Goal: Entertainment & Leisure: Consume media (video, audio)

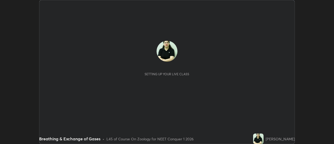
scroll to position [144, 334]
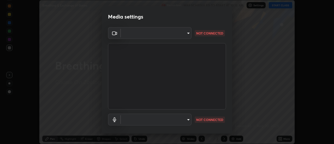
type input "fdf0122543ae5d46c2f8875dbcba14bf7011b669d8ae203f8d69d65b20255b81"
type input "e09ee293b8d7b6399543e153473595aa84b2e46297280bd78a06ea9519f50913"
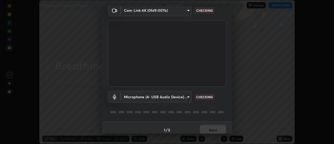
scroll to position [27, 0]
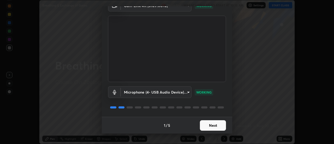
click at [215, 125] on button "Next" at bounding box center [213, 125] width 26 height 10
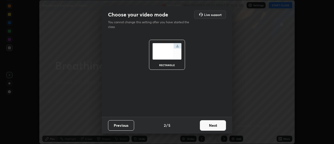
scroll to position [0, 0]
click at [220, 126] on button "Next" at bounding box center [213, 125] width 26 height 10
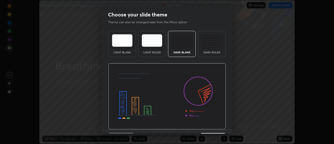
click at [217, 45] on img at bounding box center [212, 40] width 21 height 13
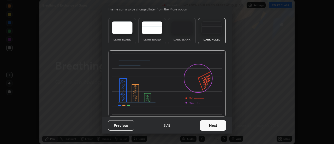
click at [213, 126] on button "Next" at bounding box center [213, 125] width 26 height 10
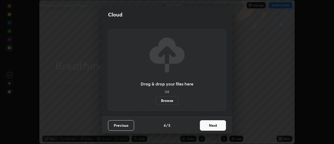
click at [214, 127] on button "Next" at bounding box center [213, 125] width 26 height 10
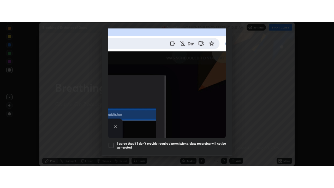
scroll to position [134, 0]
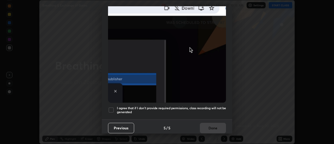
click at [113, 107] on div at bounding box center [111, 110] width 6 height 6
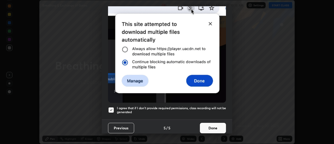
click at [212, 125] on button "Done" at bounding box center [213, 128] width 26 height 10
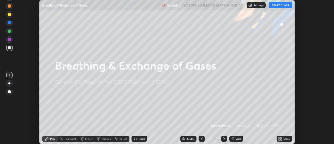
click at [281, 6] on button "START CLASS" at bounding box center [281, 5] width 24 height 6
click at [236, 139] on div "Add" at bounding box center [238, 138] width 5 height 3
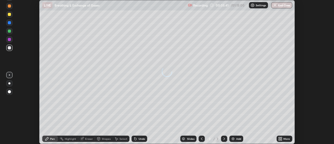
click at [282, 139] on icon at bounding box center [281, 139] width 1 height 1
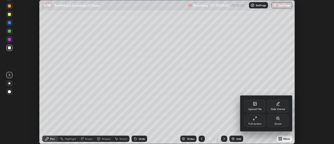
click at [258, 121] on div "Full screen" at bounding box center [255, 120] width 21 height 13
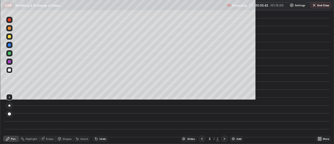
scroll to position [188, 334]
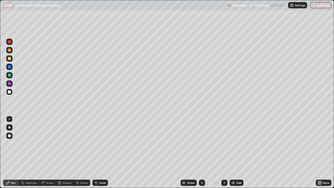
click at [9, 92] on div at bounding box center [9, 91] width 3 height 3
click at [9, 127] on div at bounding box center [9, 127] width 2 height 2
click at [9, 76] on div at bounding box center [9, 75] width 3 height 3
click at [9, 119] on div at bounding box center [9, 119] width 1 height 1
click at [231, 144] on img at bounding box center [233, 183] width 4 height 4
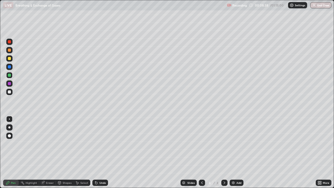
click at [10, 92] on div at bounding box center [9, 91] width 3 height 3
click at [11, 61] on div at bounding box center [9, 58] width 6 height 6
click at [232, 144] on img at bounding box center [233, 183] width 4 height 4
click at [10, 67] on div at bounding box center [9, 66] width 3 height 3
click at [10, 92] on div at bounding box center [9, 91] width 3 height 3
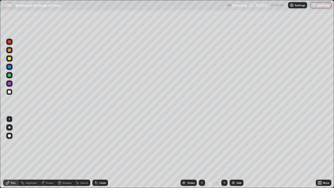
click at [11, 44] on div at bounding box center [9, 42] width 6 height 6
click at [11, 126] on div at bounding box center [9, 127] width 6 height 6
click at [10, 92] on div at bounding box center [9, 91] width 3 height 3
click at [9, 42] on div at bounding box center [9, 41] width 3 height 3
click at [10, 69] on div at bounding box center [9, 67] width 6 height 6
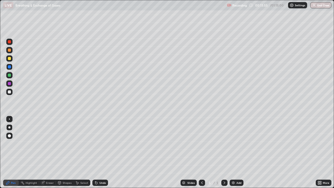
click at [11, 94] on div at bounding box center [9, 92] width 6 height 6
click at [10, 119] on div at bounding box center [9, 119] width 1 height 1
click at [10, 85] on div at bounding box center [9, 83] width 3 height 3
click at [10, 136] on div at bounding box center [9, 135] width 3 height 3
click at [9, 76] on div at bounding box center [9, 75] width 3 height 3
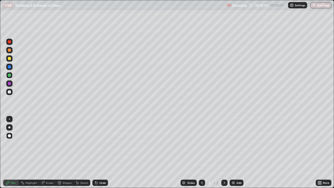
click at [8, 93] on div at bounding box center [9, 91] width 3 height 3
click at [318, 144] on icon at bounding box center [318, 181] width 1 height 1
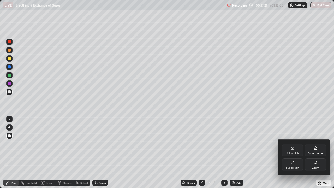
click at [293, 144] on div "Full screen" at bounding box center [292, 165] width 21 height 13
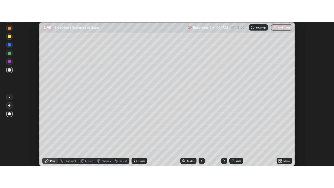
scroll to position [25975, 25785]
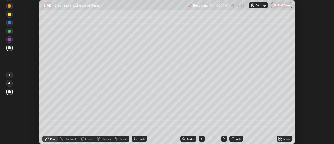
click at [281, 140] on icon at bounding box center [280, 139] width 4 height 4
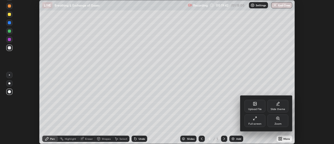
click at [257, 124] on div "Full screen" at bounding box center [255, 123] width 13 height 3
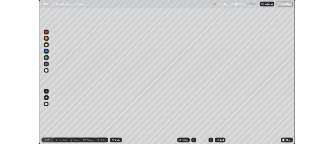
scroll to position [188, 334]
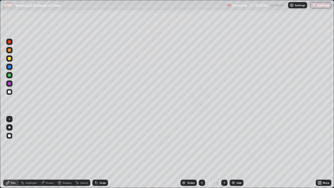
click at [9, 119] on div at bounding box center [9, 119] width 1 height 1
click at [201, 144] on icon at bounding box center [202, 183] width 4 height 4
click at [11, 59] on div at bounding box center [9, 58] width 6 height 6
click at [223, 144] on icon at bounding box center [225, 183] width 4 height 4
click at [321, 144] on icon at bounding box center [320, 183] width 1 height 1
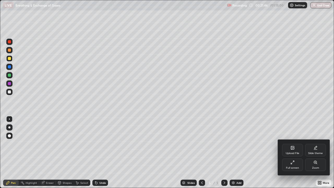
click at [289, 144] on div "Full screen" at bounding box center [292, 165] width 21 height 13
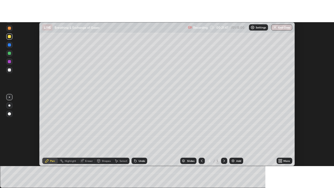
scroll to position [25975, 25785]
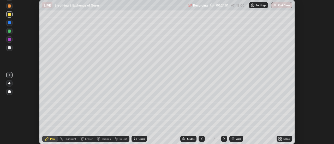
click at [280, 139] on icon at bounding box center [279, 139] width 1 height 1
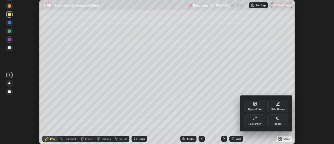
click at [256, 122] on div "Full screen" at bounding box center [255, 123] width 13 height 3
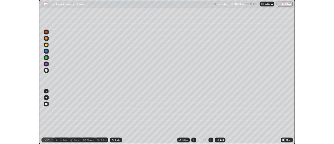
scroll to position [188, 334]
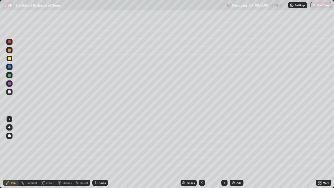
click at [234, 144] on img at bounding box center [233, 183] width 4 height 4
click at [48, 144] on div "Eraser" at bounding box center [50, 183] width 8 height 3
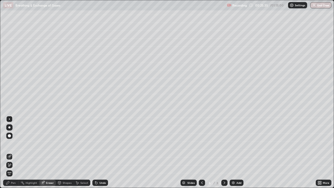
click at [14, 144] on div "Pen" at bounding box center [13, 183] width 5 height 3
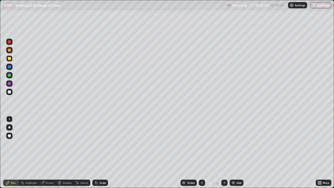
click at [9, 92] on div at bounding box center [9, 91] width 3 height 3
click at [10, 60] on div at bounding box center [9, 58] width 3 height 3
click at [10, 128] on div at bounding box center [9, 127] width 2 height 2
click at [9, 119] on div at bounding box center [9, 119] width 1 height 1
click at [11, 94] on div at bounding box center [9, 92] width 6 height 6
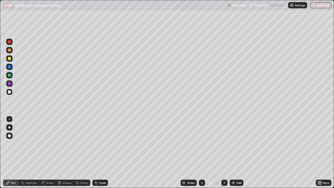
click at [11, 59] on div at bounding box center [9, 58] width 3 height 3
click at [10, 128] on div at bounding box center [9, 127] width 2 height 2
click at [10, 93] on div at bounding box center [9, 91] width 3 height 3
click at [9, 119] on div at bounding box center [9, 119] width 1 height 1
click at [10, 59] on div at bounding box center [9, 58] width 3 height 3
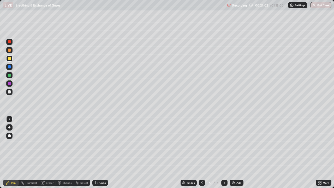
click at [9, 127] on div at bounding box center [9, 127] width 2 height 2
click at [234, 144] on img at bounding box center [233, 183] width 4 height 4
click at [10, 91] on div at bounding box center [9, 91] width 3 height 3
click at [9, 59] on div at bounding box center [9, 58] width 3 height 3
click at [10, 92] on div at bounding box center [9, 91] width 3 height 3
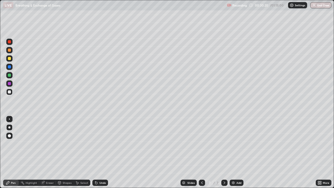
click at [9, 59] on div at bounding box center [9, 58] width 3 height 3
click at [10, 44] on div at bounding box center [9, 42] width 6 height 6
click at [9, 127] on div at bounding box center [9, 127] width 2 height 2
click at [10, 59] on div at bounding box center [9, 58] width 3 height 3
click at [9, 119] on div at bounding box center [9, 119] width 1 height 1
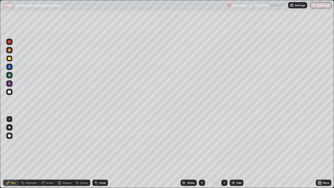
click at [11, 92] on div at bounding box center [9, 92] width 6 height 6
click at [10, 60] on div at bounding box center [9, 58] width 3 height 3
click at [11, 92] on div at bounding box center [9, 92] width 6 height 6
click at [10, 60] on div at bounding box center [9, 58] width 3 height 3
click at [11, 93] on div at bounding box center [9, 91] width 3 height 3
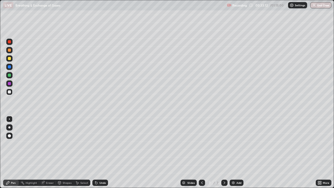
click at [9, 43] on div at bounding box center [9, 41] width 3 height 3
click at [10, 93] on div at bounding box center [9, 91] width 3 height 3
click at [10, 75] on div at bounding box center [9, 75] width 3 height 3
click at [10, 93] on div at bounding box center [9, 91] width 3 height 3
click at [10, 77] on div at bounding box center [9, 75] width 3 height 3
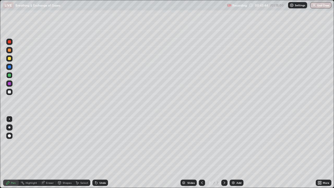
click at [321, 144] on icon at bounding box center [320, 183] width 4 height 4
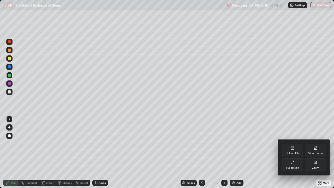
click at [297, 144] on div "Full screen" at bounding box center [292, 165] width 21 height 13
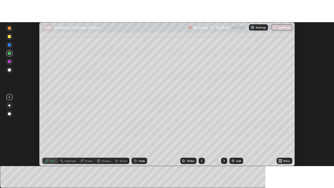
scroll to position [25975, 25785]
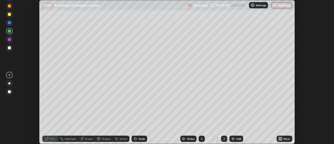
click at [279, 138] on icon at bounding box center [280, 139] width 4 height 4
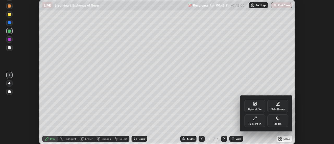
click at [256, 119] on icon at bounding box center [255, 118] width 4 height 4
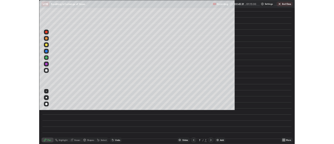
scroll to position [188, 334]
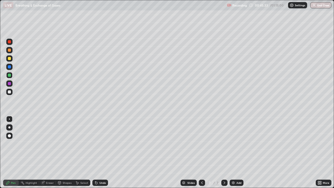
click at [234, 144] on img at bounding box center [233, 183] width 4 height 4
click at [10, 59] on div at bounding box center [9, 58] width 3 height 3
click at [9, 128] on div at bounding box center [9, 127] width 2 height 2
click at [9, 92] on div at bounding box center [9, 91] width 3 height 3
click at [9, 59] on div at bounding box center [9, 58] width 3 height 3
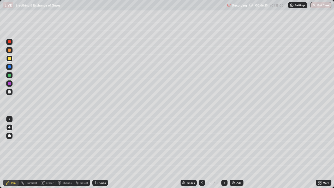
click at [10, 92] on div at bounding box center [9, 91] width 3 height 3
click at [9, 59] on div at bounding box center [9, 58] width 3 height 3
click at [9, 94] on div at bounding box center [9, 92] width 6 height 6
click at [48, 144] on div "Eraser" at bounding box center [50, 183] width 8 height 3
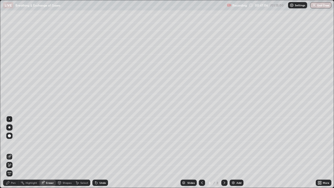
click at [12, 144] on div "Pen" at bounding box center [11, 183] width 16 height 6
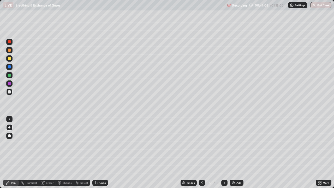
click at [202, 144] on icon at bounding box center [202, 183] width 4 height 4
click at [204, 144] on div at bounding box center [202, 183] width 6 height 6
click at [202, 144] on icon at bounding box center [202, 183] width 4 height 4
click at [224, 144] on icon at bounding box center [225, 183] width 4 height 4
click at [202, 144] on icon at bounding box center [202, 183] width 4 height 4
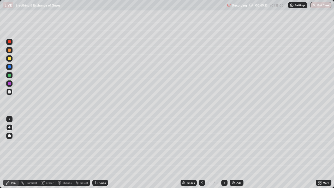
click at [224, 144] on icon at bounding box center [225, 183] width 4 height 4
click at [323, 144] on div "More" at bounding box center [326, 183] width 7 height 3
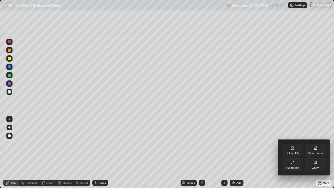
click at [294, 144] on div "Full screen" at bounding box center [292, 165] width 21 height 13
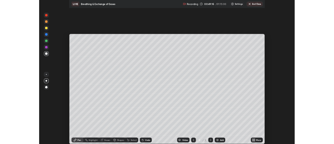
scroll to position [25975, 25785]
